Goal: Find specific page/section: Find specific page/section

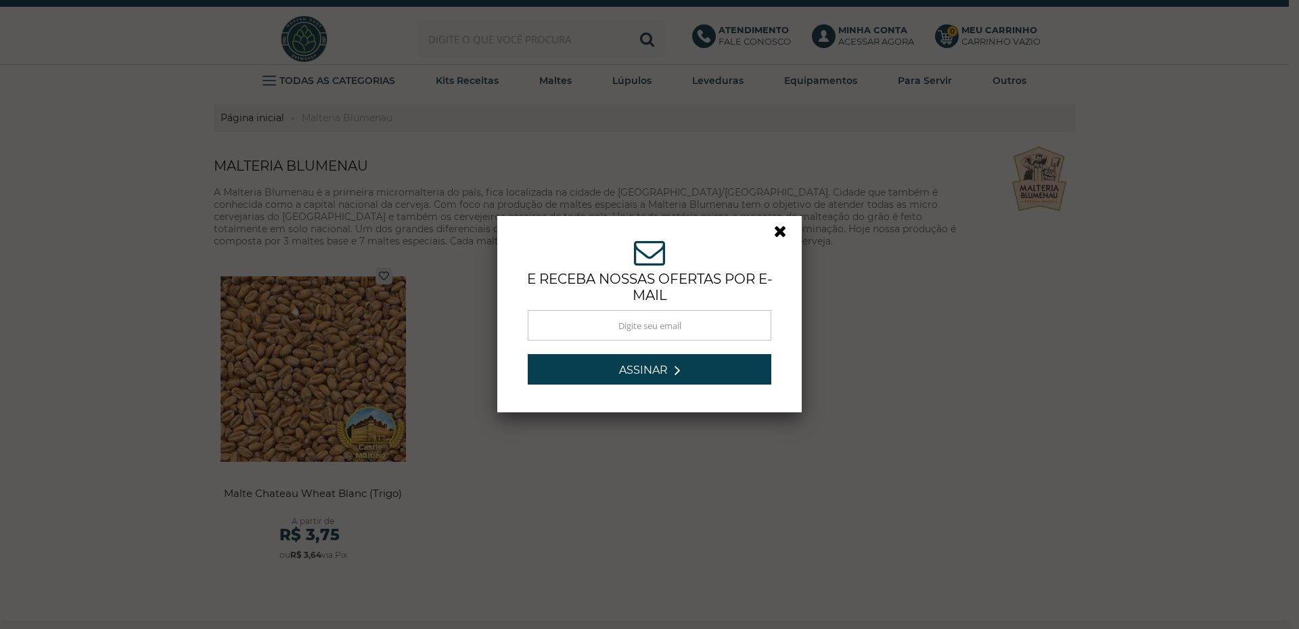
click at [778, 229] on link at bounding box center [786, 235] width 24 height 24
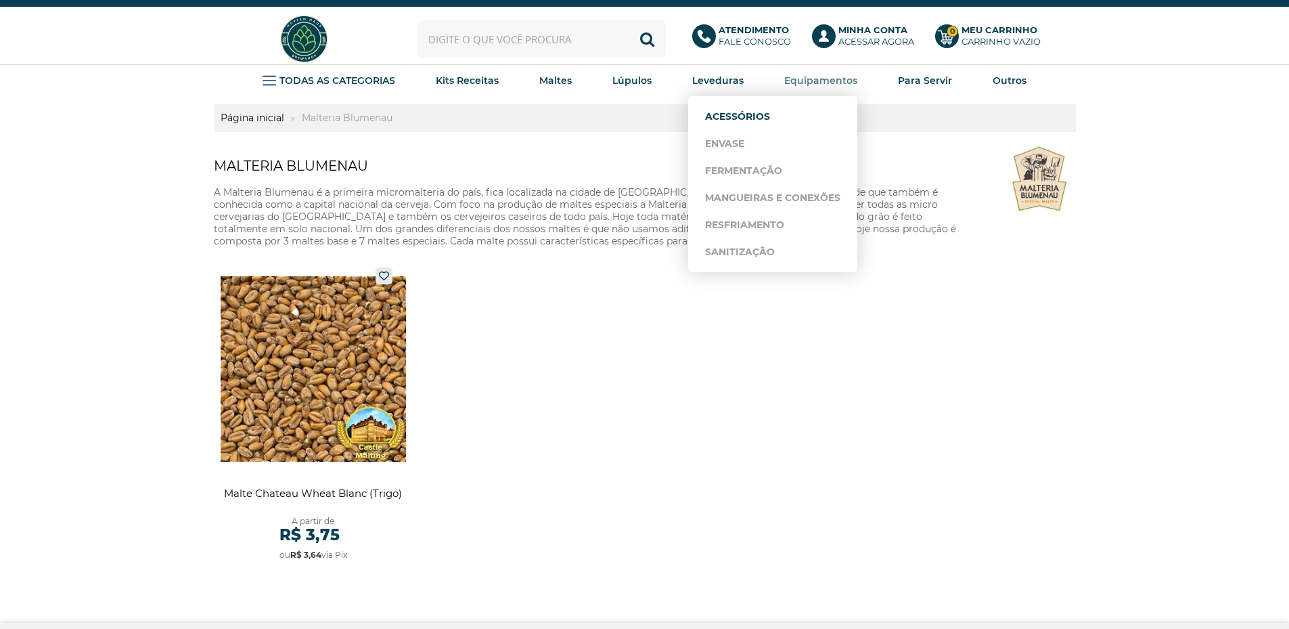
click at [743, 112] on link "Acessórios" at bounding box center [772, 116] width 135 height 27
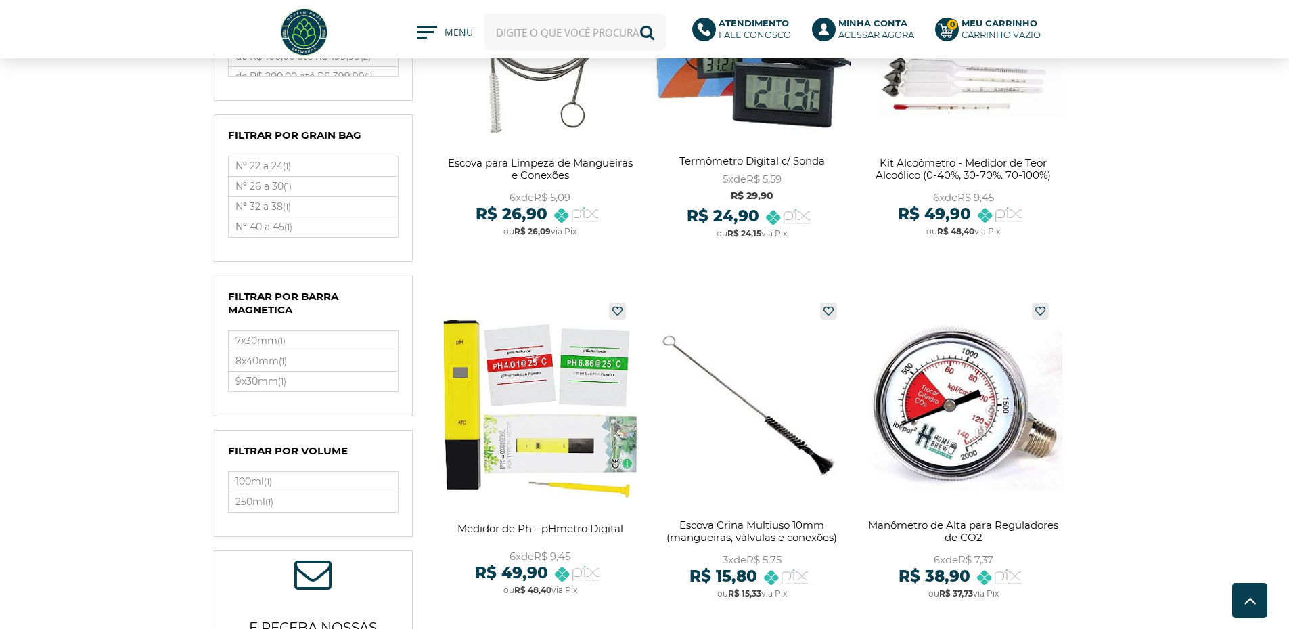
scroll to position [812, 0]
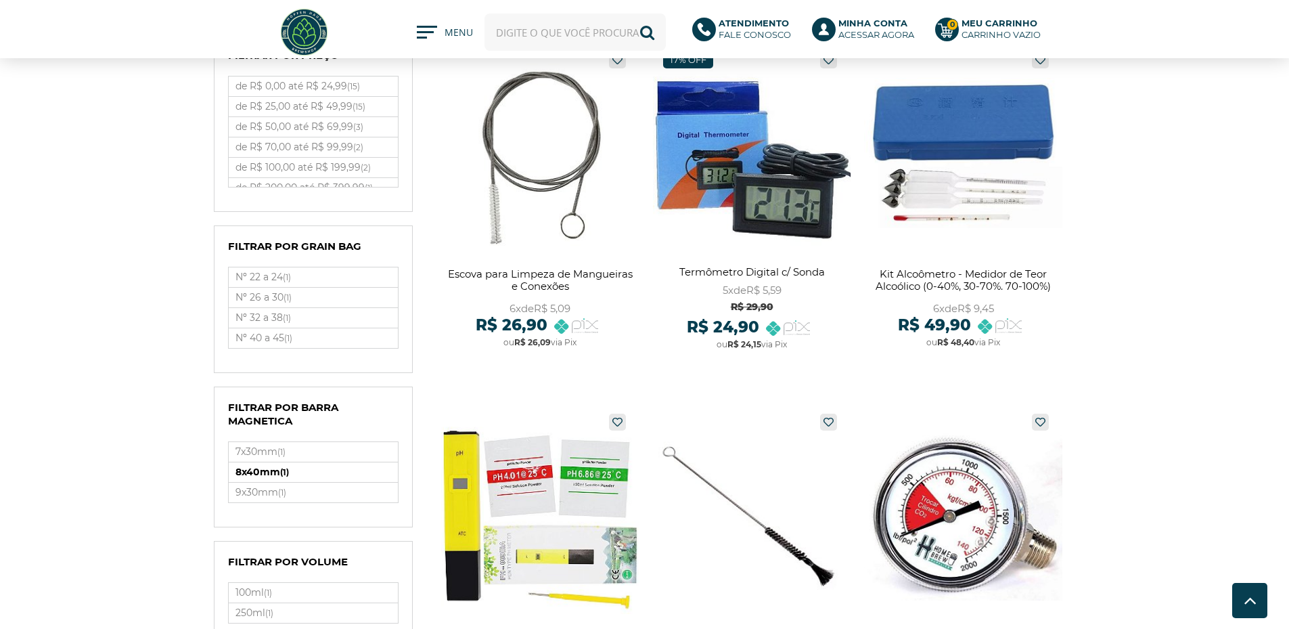
click at [246, 467] on label "8x40mm (1)" at bounding box center [313, 472] width 169 height 20
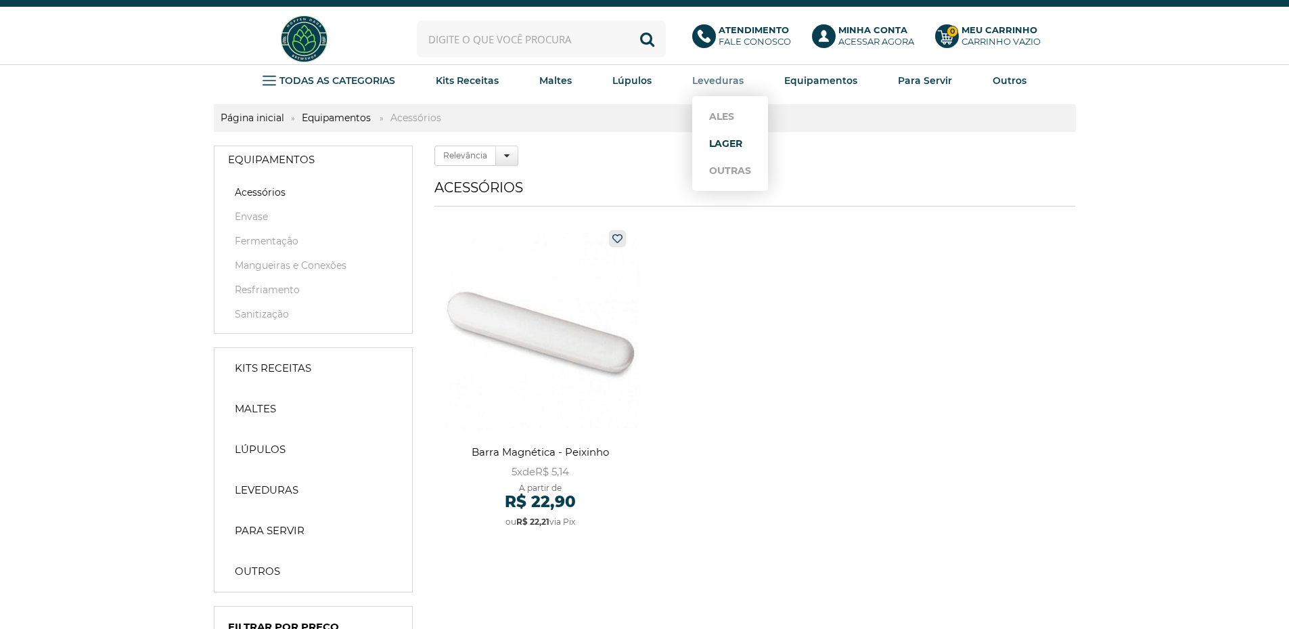
click at [719, 144] on link "Lager" at bounding box center [730, 143] width 42 height 27
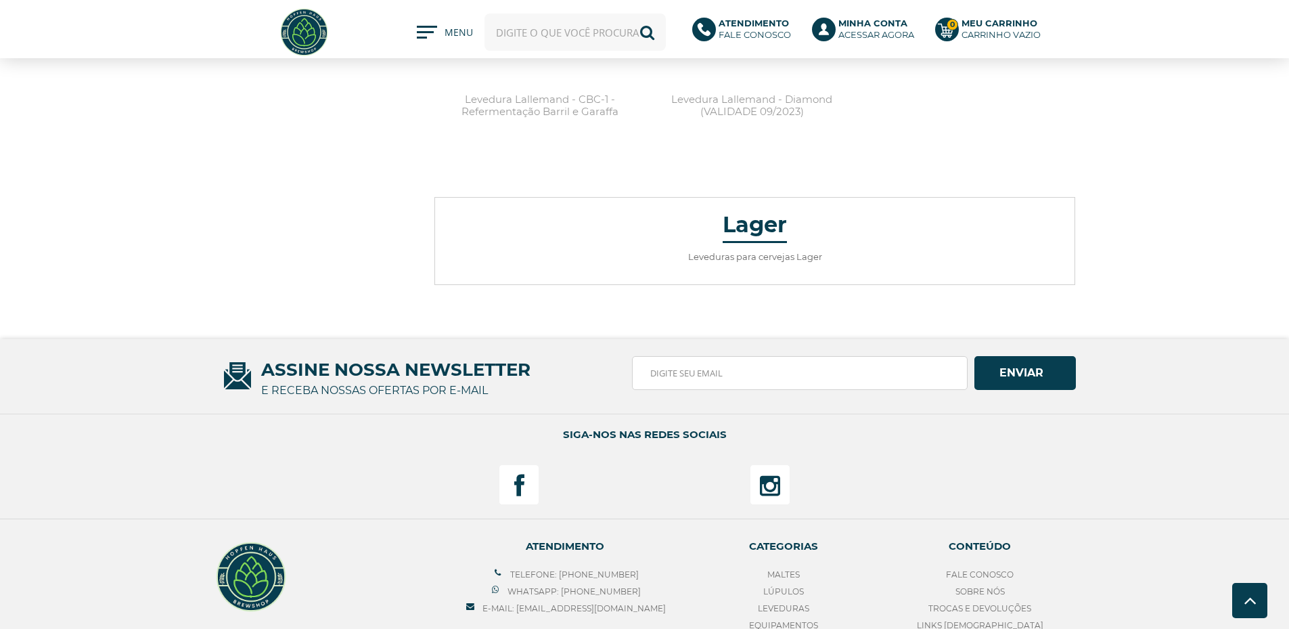
scroll to position [1339, 0]
